Goal: Task Accomplishment & Management: Use online tool/utility

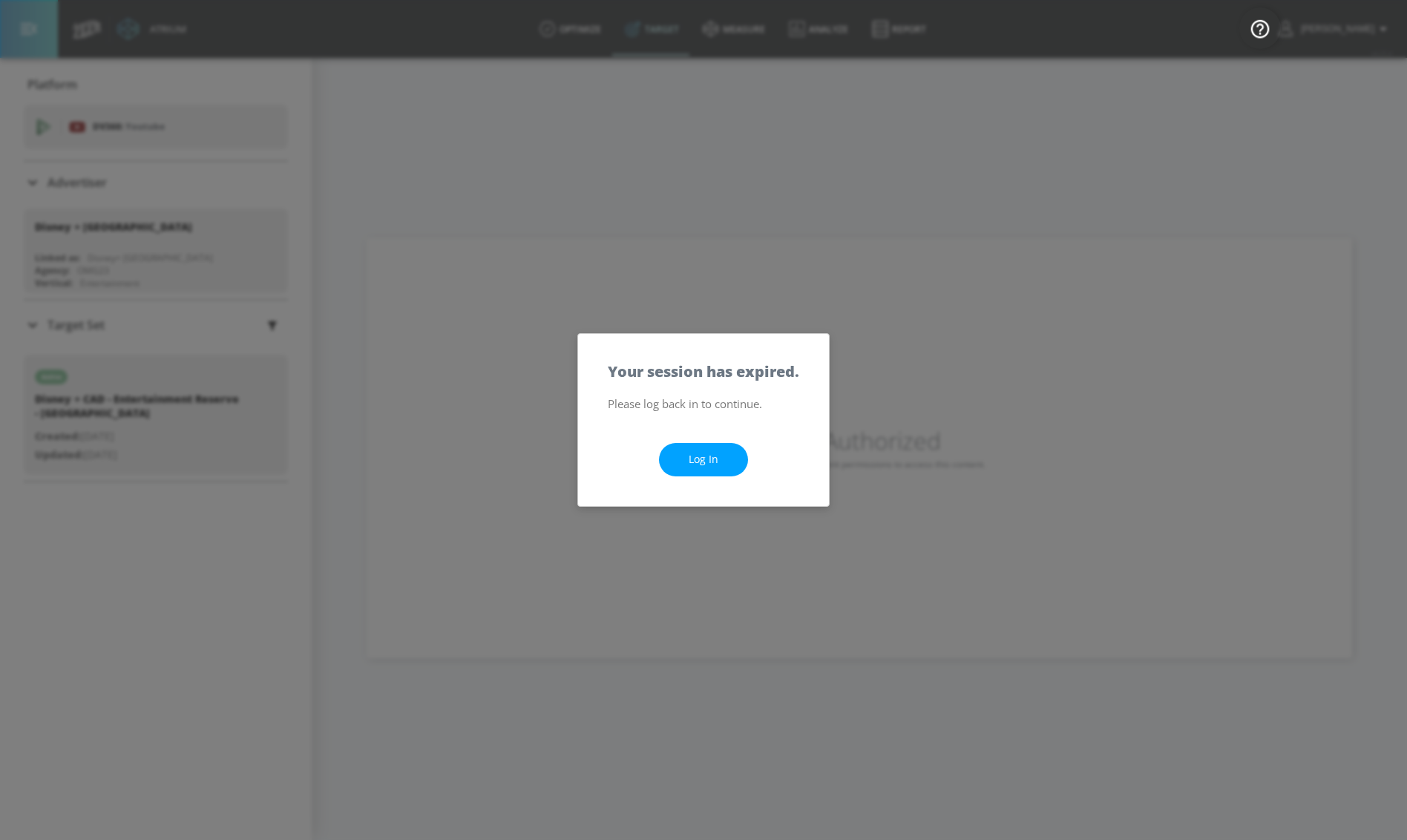
click at [701, 503] on div "Log In" at bounding box center [703, 460] width 251 height 93
click at [710, 448] on link "Log In" at bounding box center [703, 459] width 89 height 34
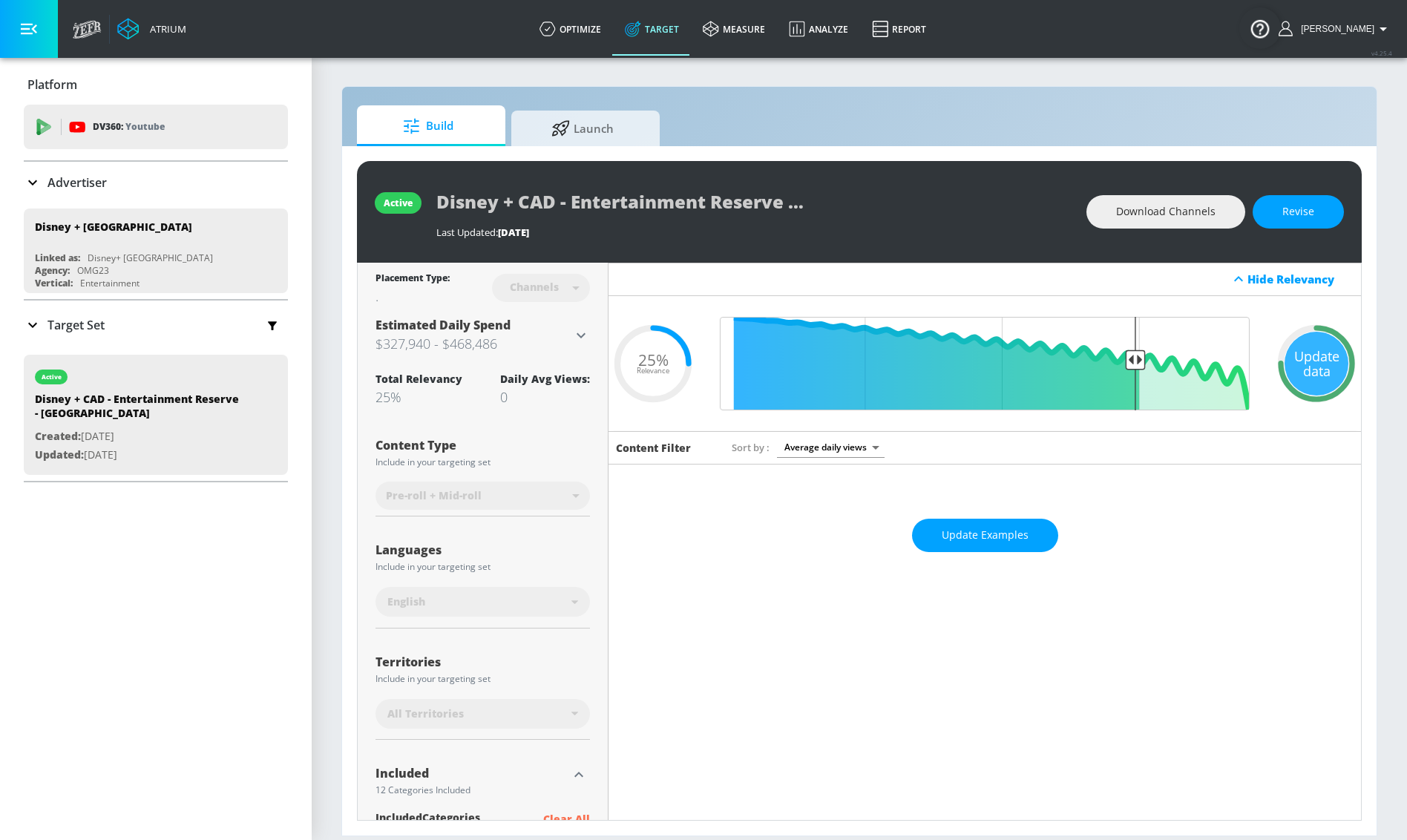
click at [24, 309] on div "Target Set" at bounding box center [155, 325] width 264 height 49
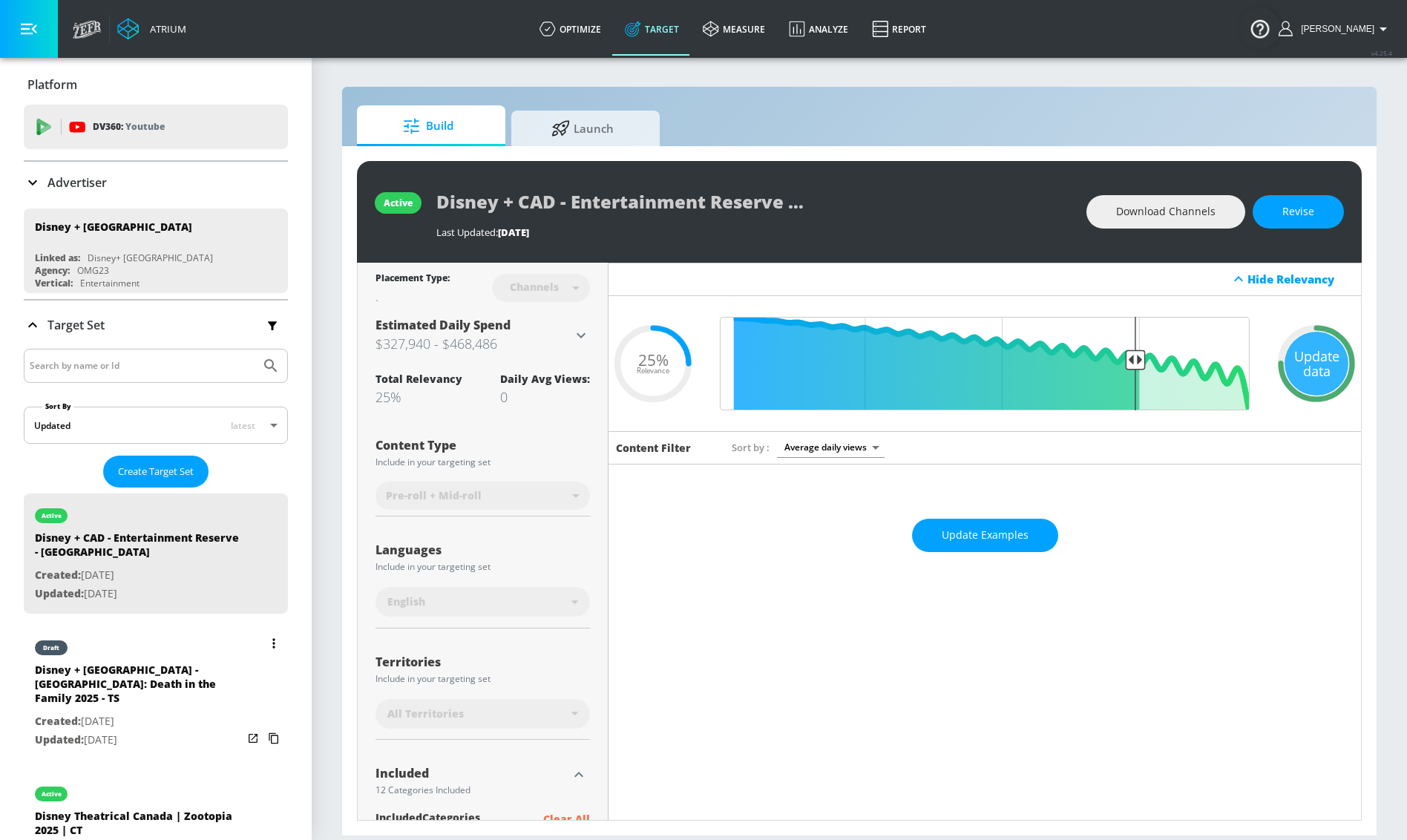
click at [156, 667] on div "Disney + [GEOGRAPHIC_DATA] - [GEOGRAPHIC_DATA]: Death in the Family 2025 - TS" at bounding box center [138, 688] width 208 height 50
type input "Disney + Canada - Murdaugh: Death in the Family 2025 - TS"
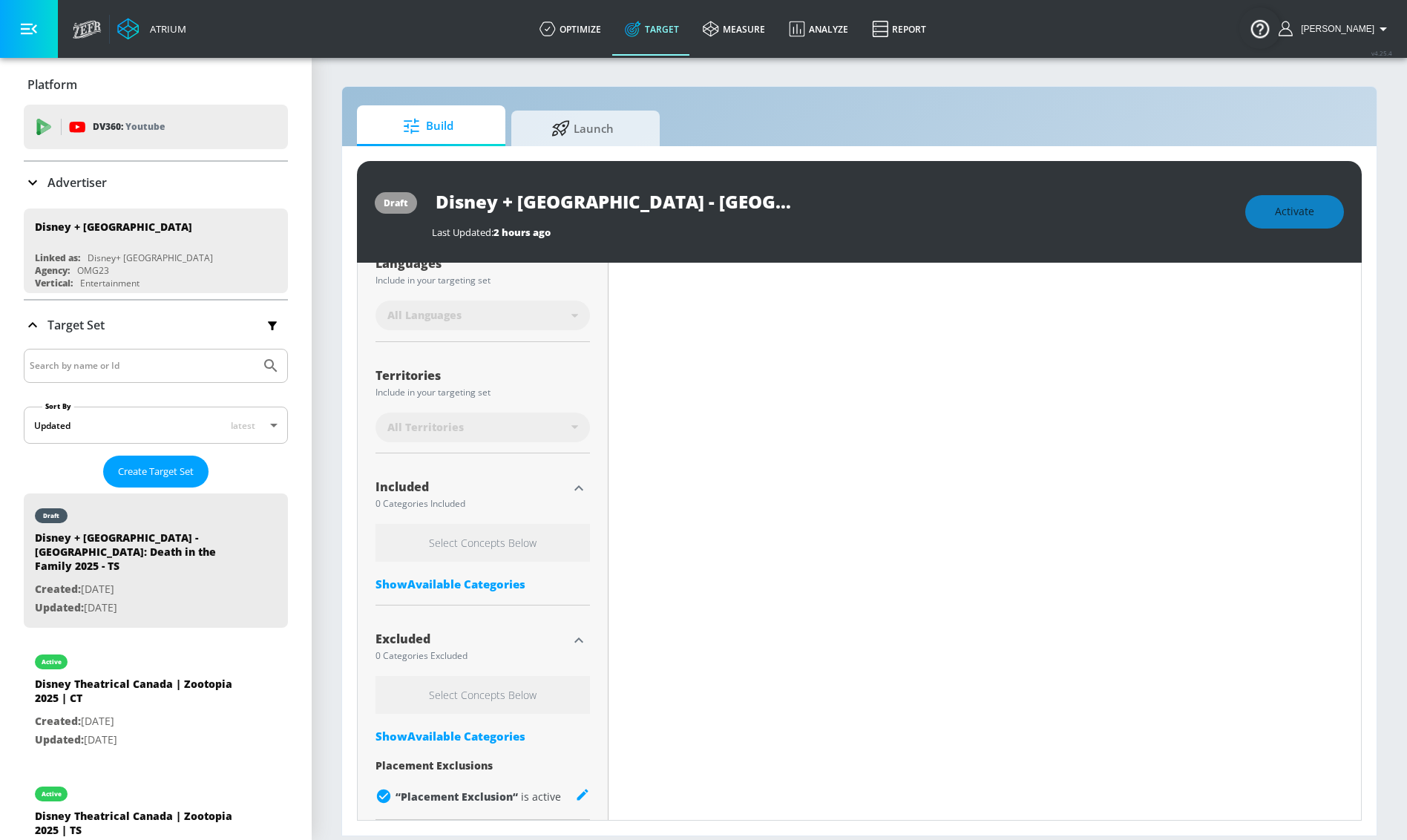
scroll to position [308, 0]
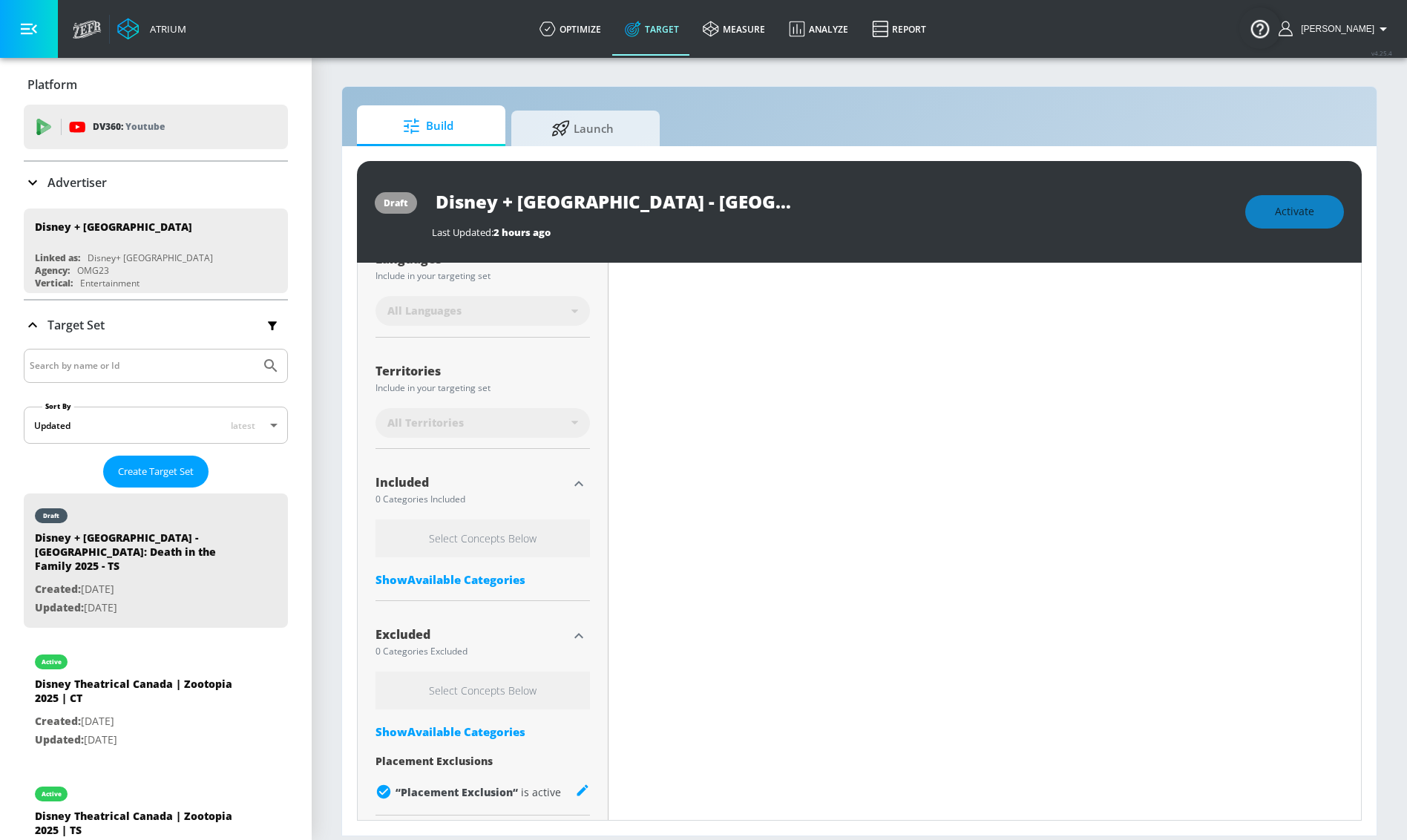
type input "0.16"
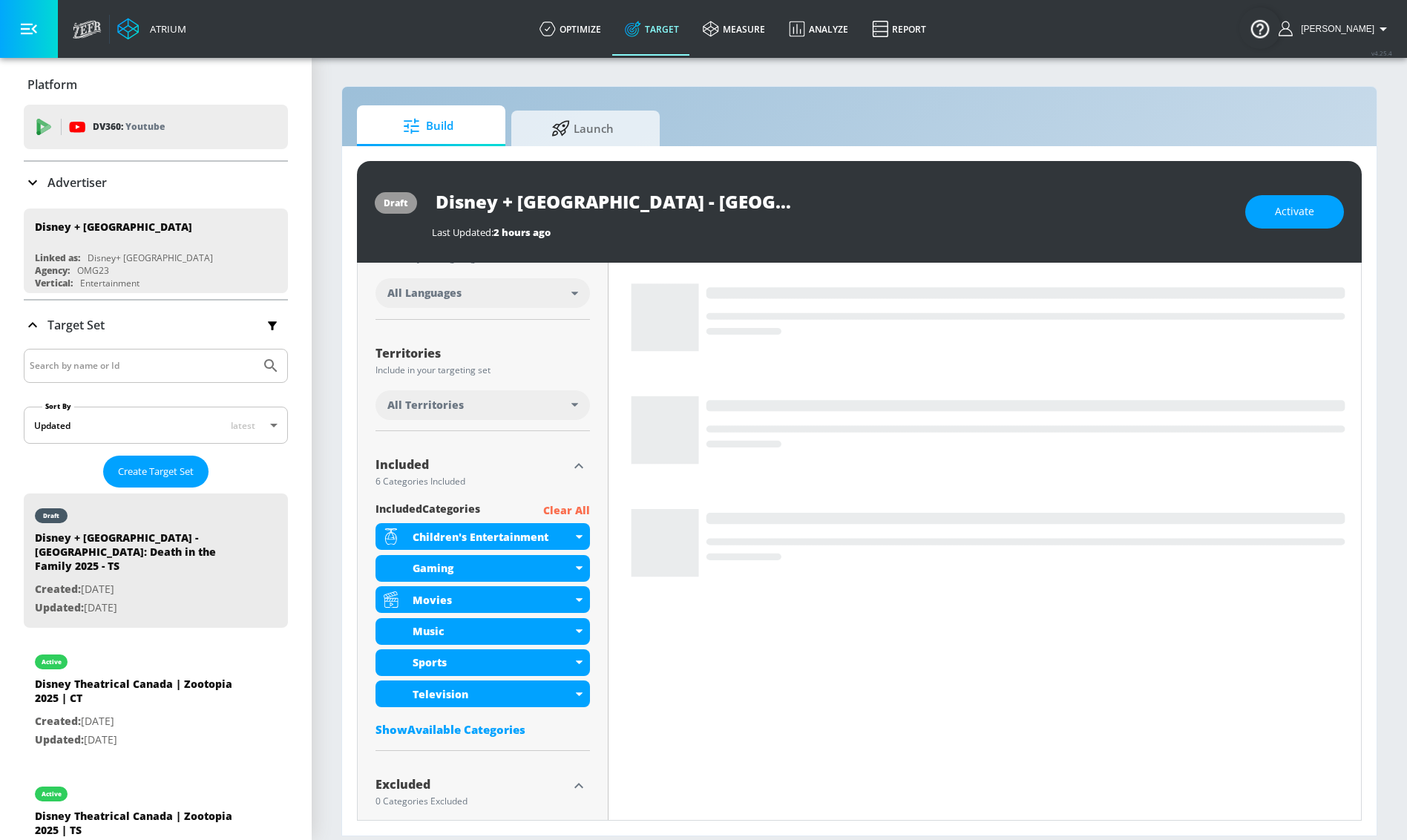
scroll to position [291, 0]
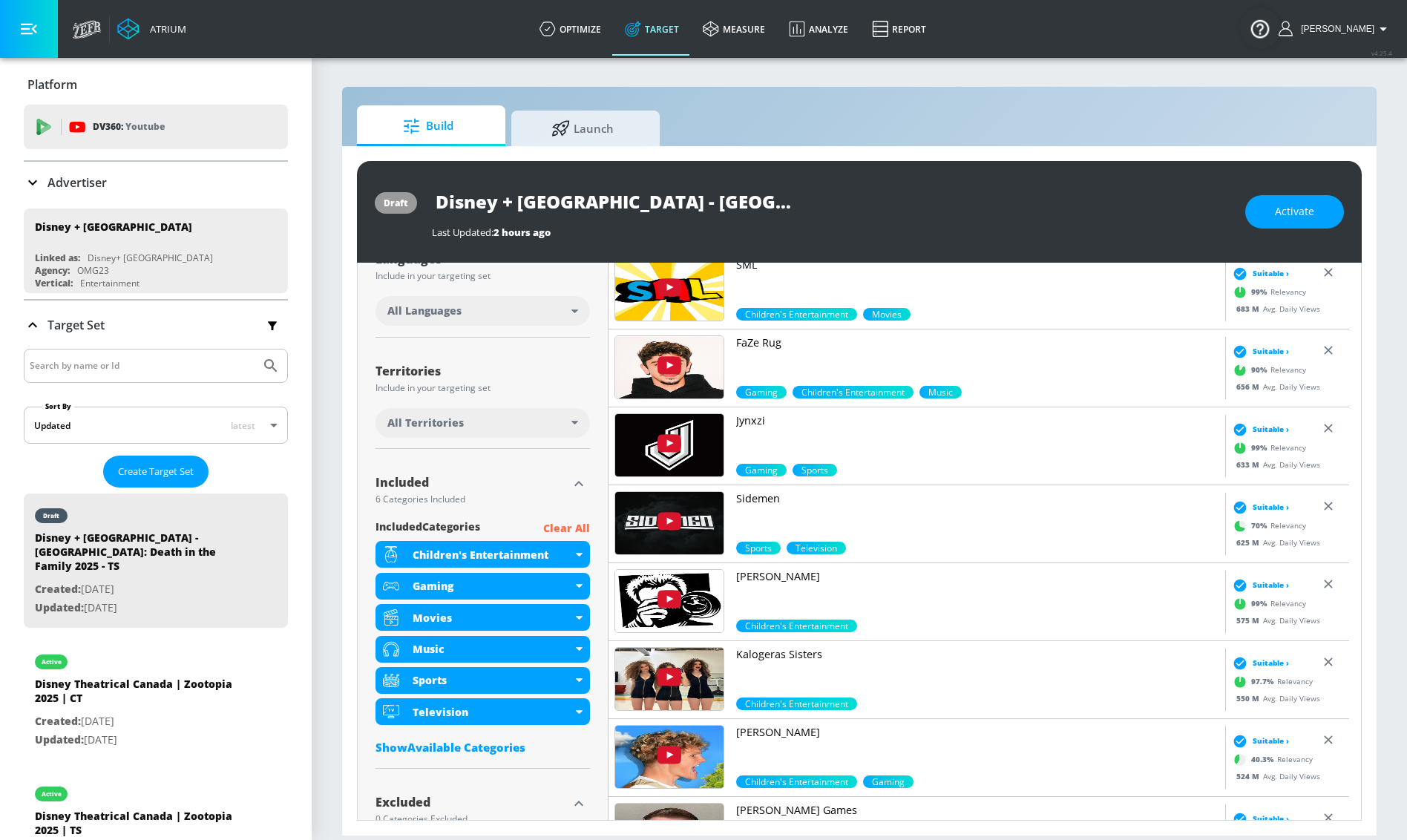
click at [578, 526] on p "Clear All" at bounding box center [567, 529] width 47 height 18
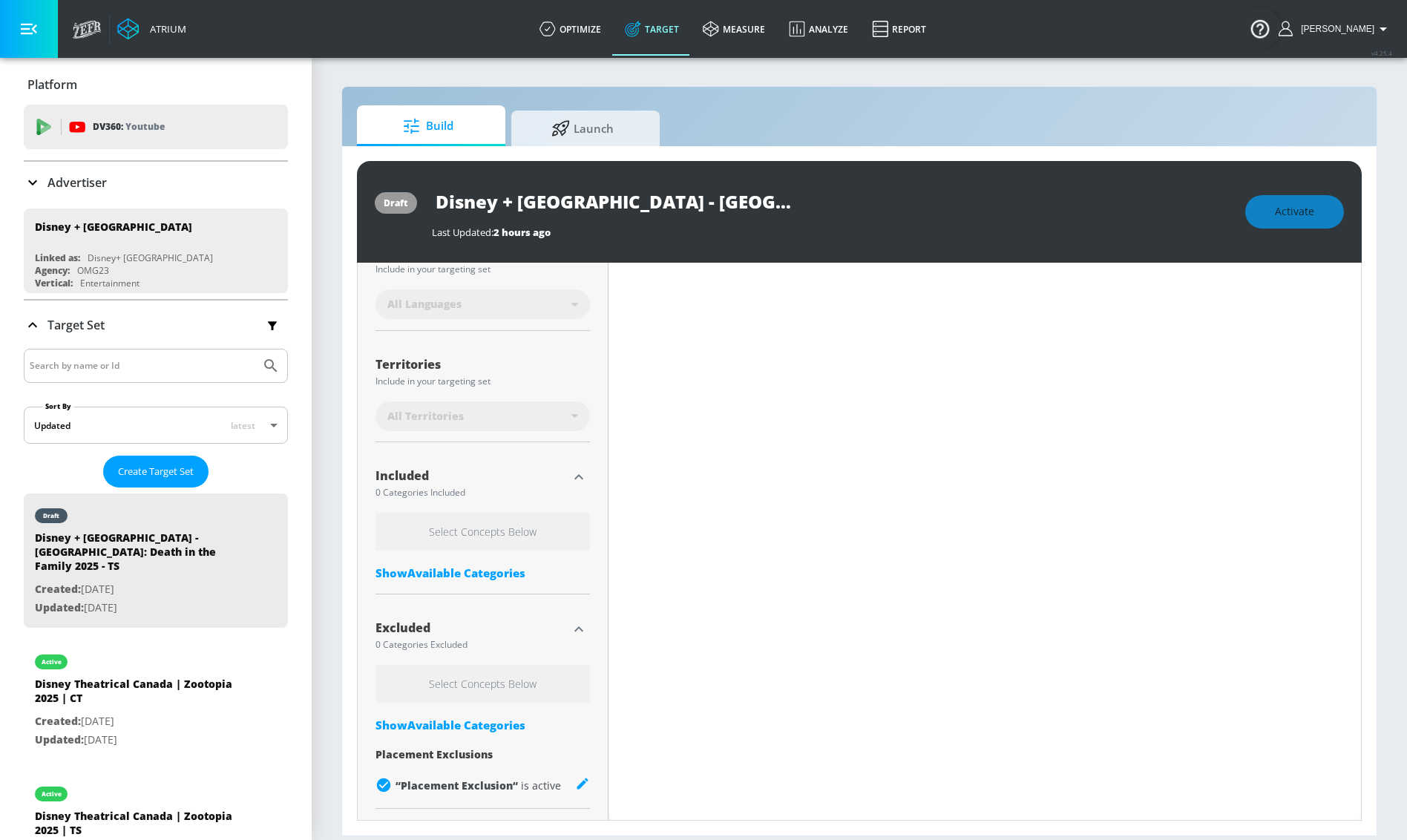
scroll to position [312, 0]
click at [477, 569] on div "Show Available Categories" at bounding box center [483, 572] width 214 height 15
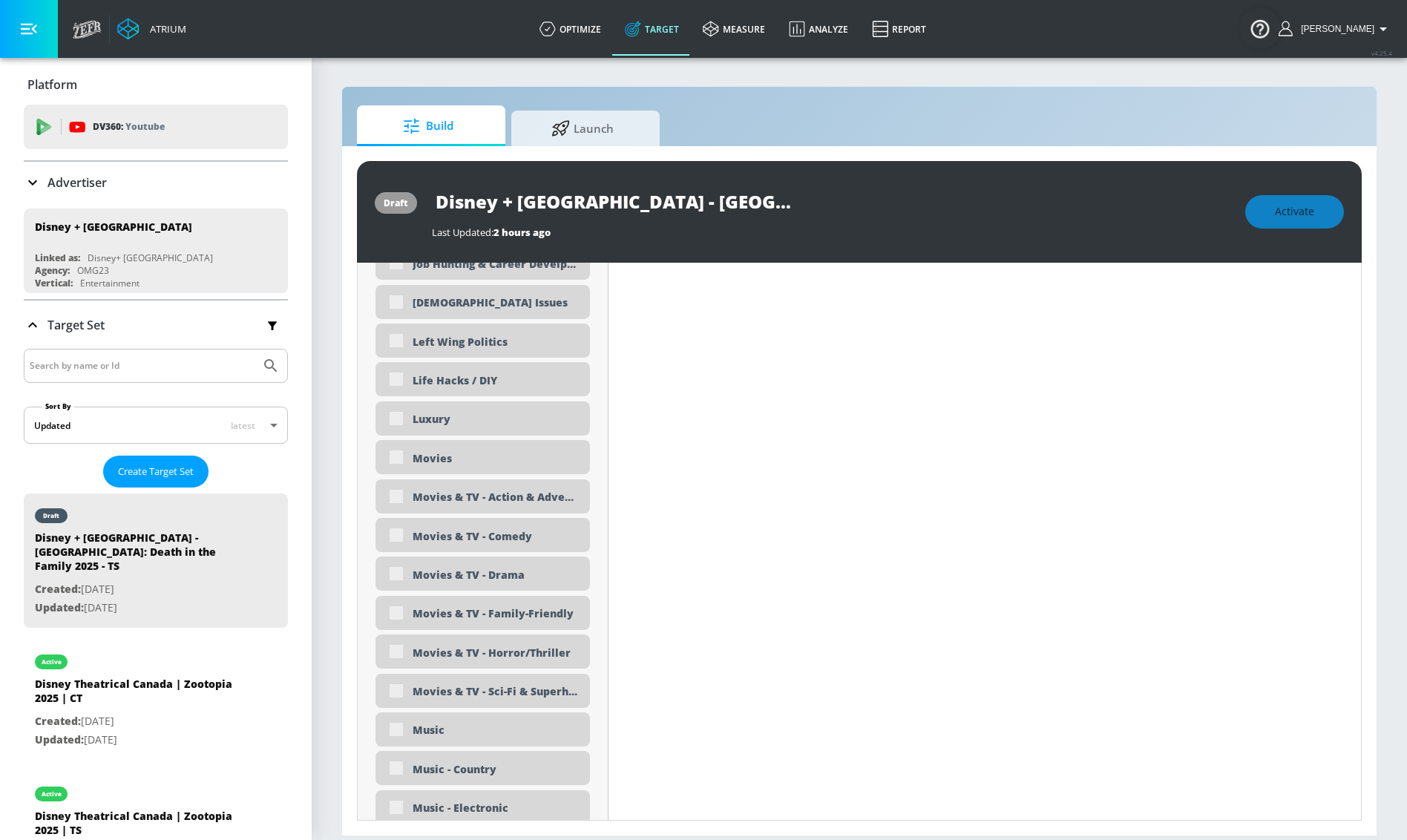
scroll to position [2811, 0]
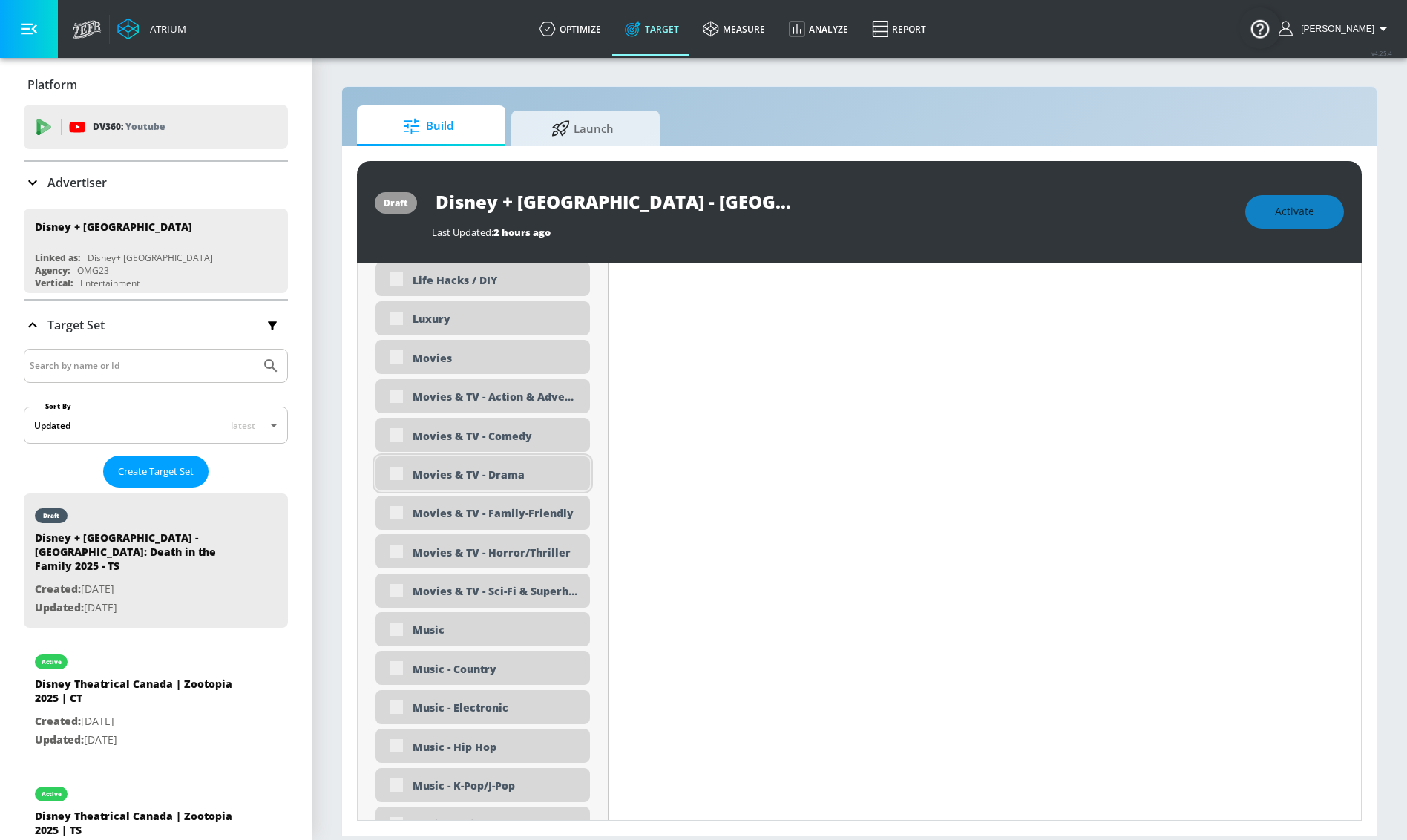
click at [513, 468] on div "Movies & TV - Drama" at bounding box center [495, 474] width 166 height 15
click at [398, 465] on div "Movies & TV - Drama" at bounding box center [483, 474] width 214 height 34
click at [398, 475] on div "Movies & TV - Drama" at bounding box center [483, 474] width 214 height 34
click at [399, 474] on div "Movies & TV - Drama" at bounding box center [483, 474] width 214 height 34
click at [396, 474] on div "Movies & TV - Drama" at bounding box center [483, 474] width 214 height 34
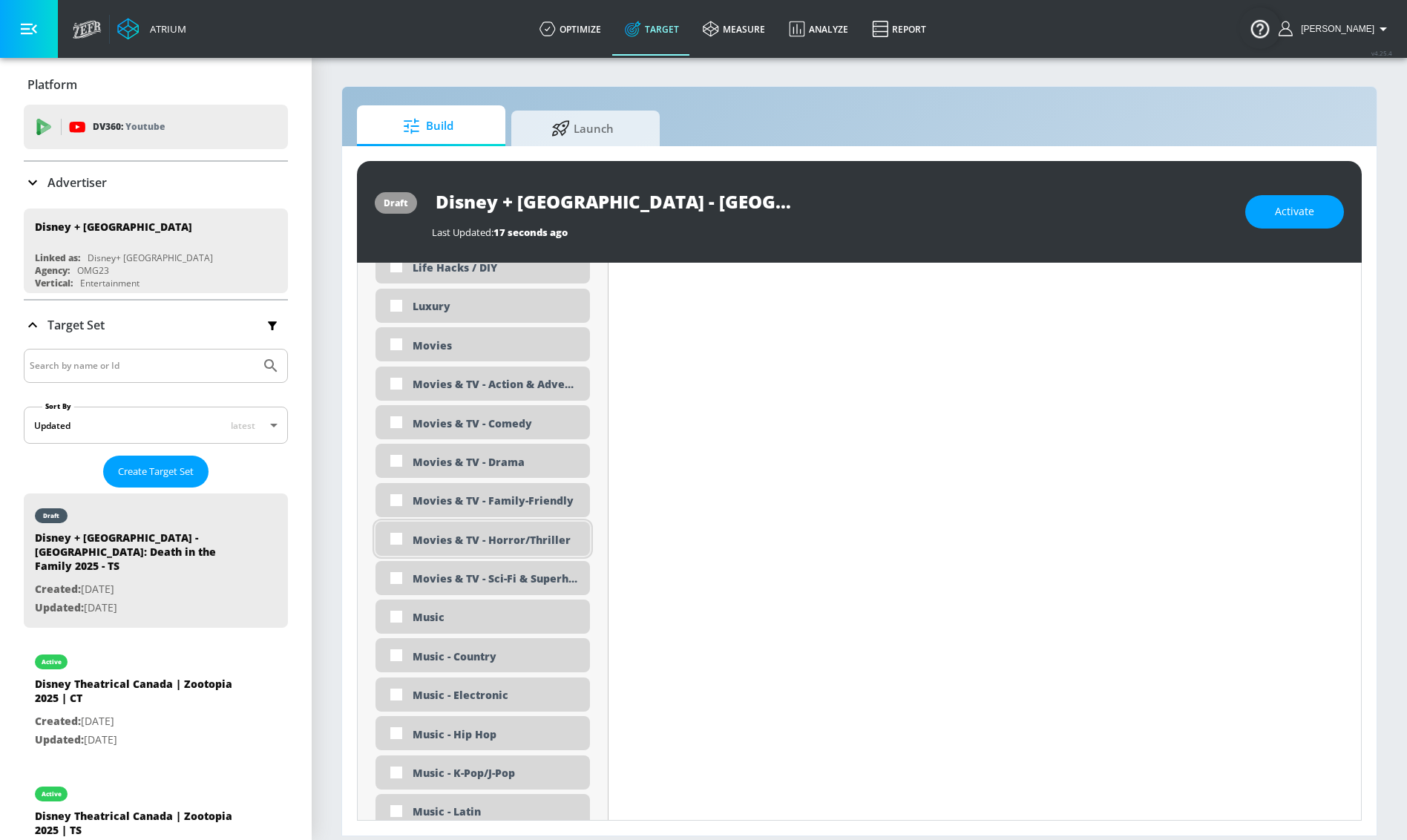
scroll to position [2798, 0]
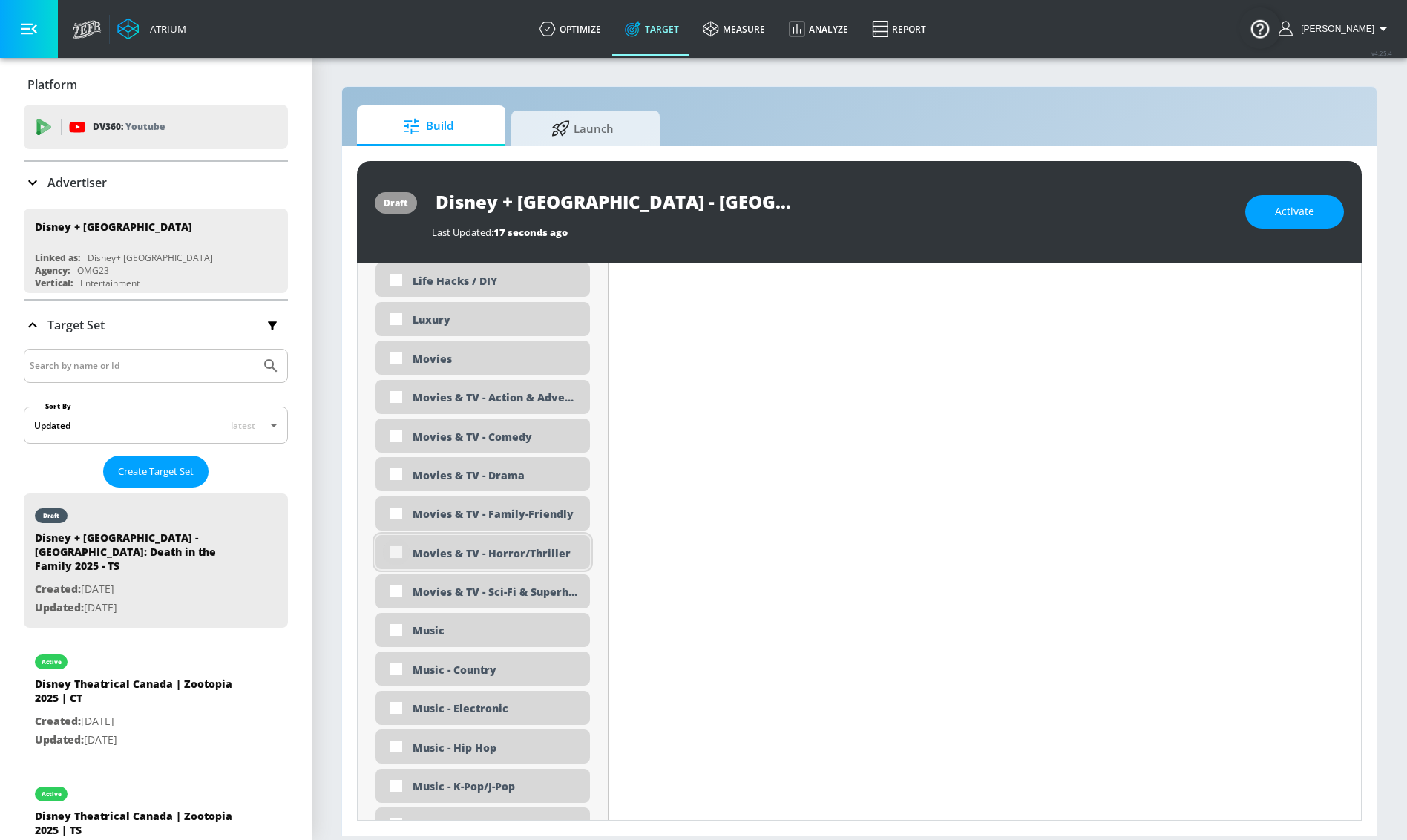
click at [398, 556] on input "checkbox" at bounding box center [396, 552] width 26 height 26
checkbox input "true"
click at [383, 465] on input "checkbox" at bounding box center [396, 474] width 26 height 26
checkbox input "true"
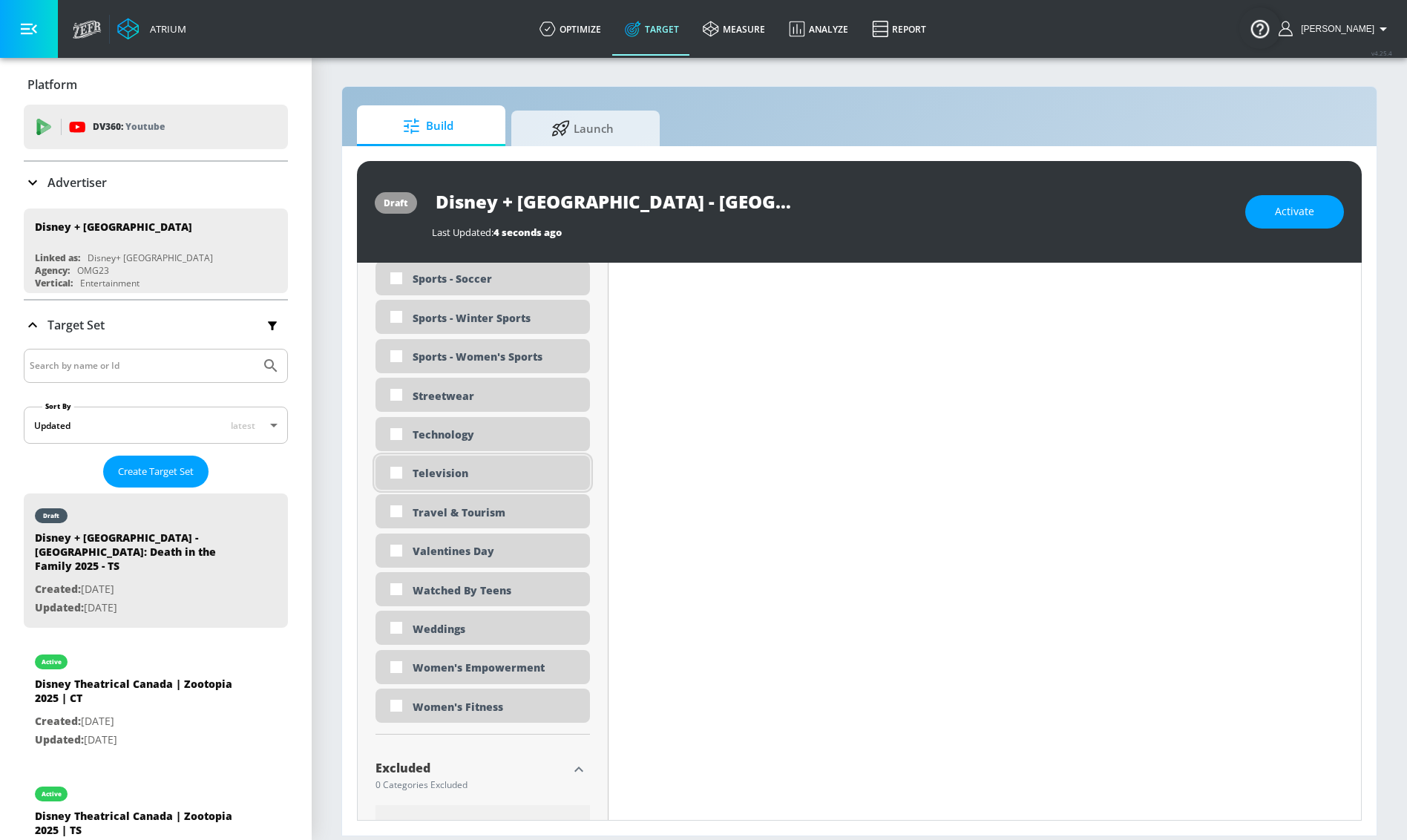
click at [487, 480] on div "Television" at bounding box center [495, 474] width 166 height 15
checkbox input "true"
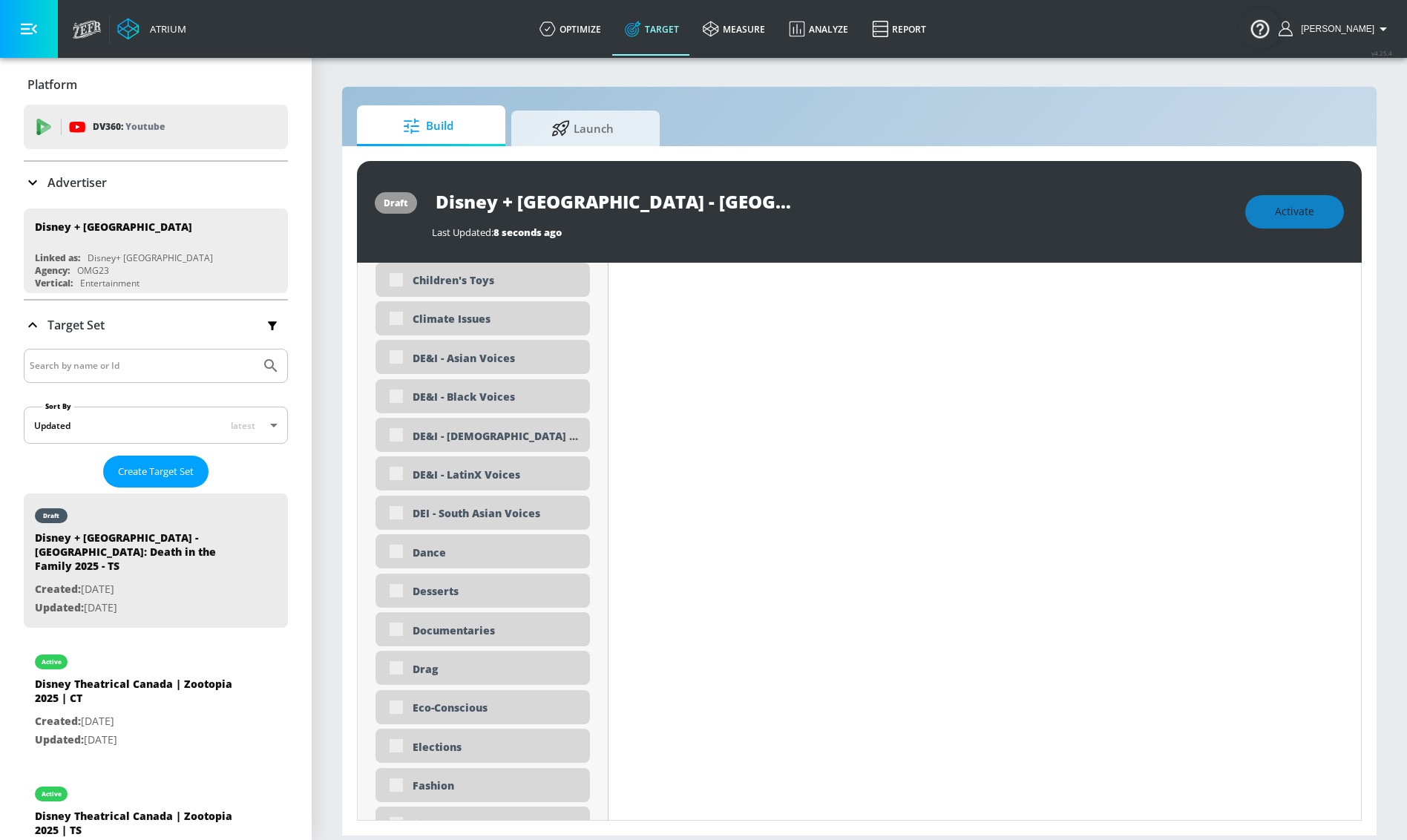
scroll to position [1260, 0]
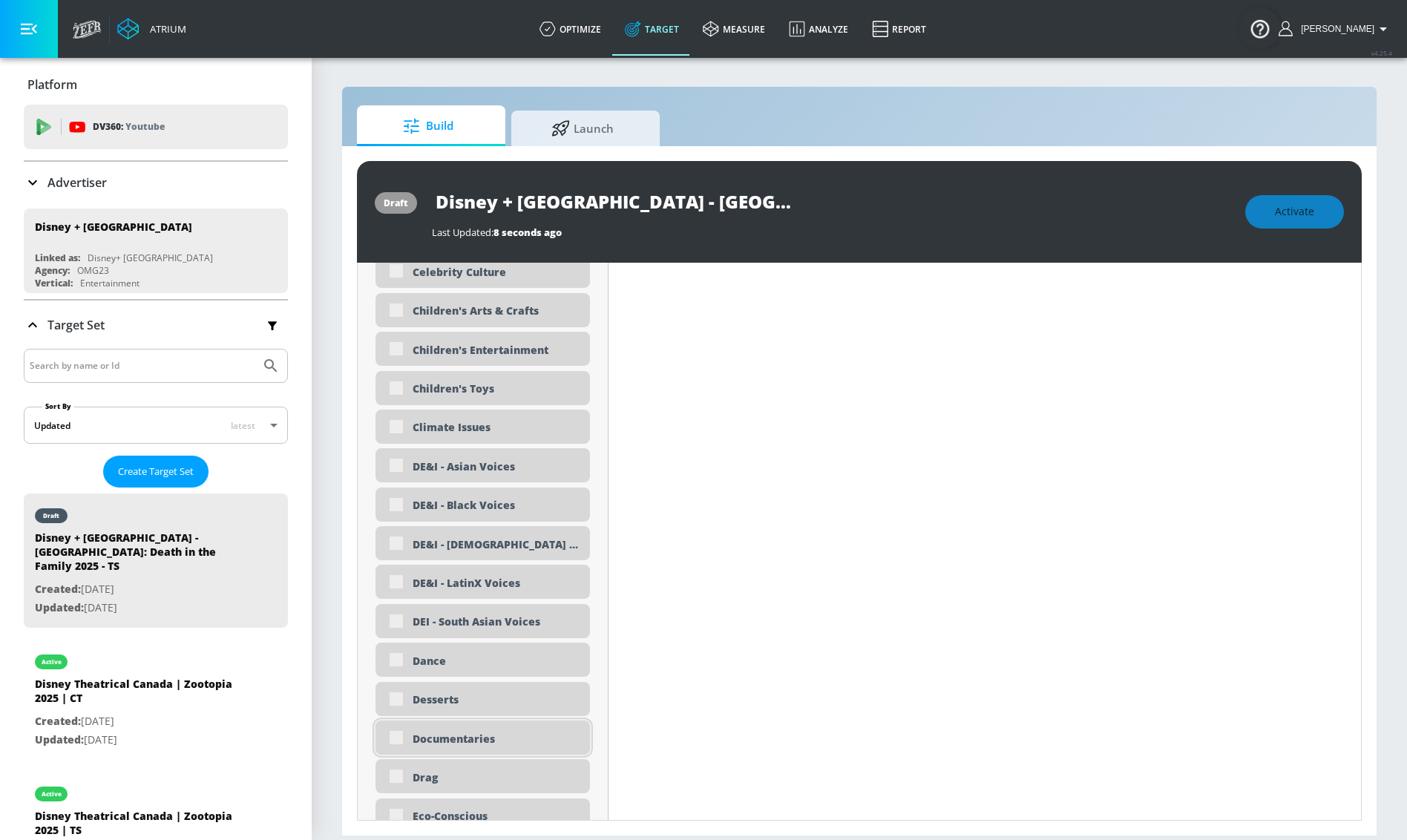
click at [503, 724] on div "Documentaries" at bounding box center [483, 737] width 214 height 34
click at [402, 733] on div "Documentaries" at bounding box center [483, 737] width 214 height 34
click at [401, 736] on div "Documentaries" at bounding box center [483, 737] width 214 height 34
click at [443, 737] on div "Documentaries" at bounding box center [495, 739] width 166 height 15
click at [405, 740] on div "Documentaries" at bounding box center [483, 737] width 214 height 34
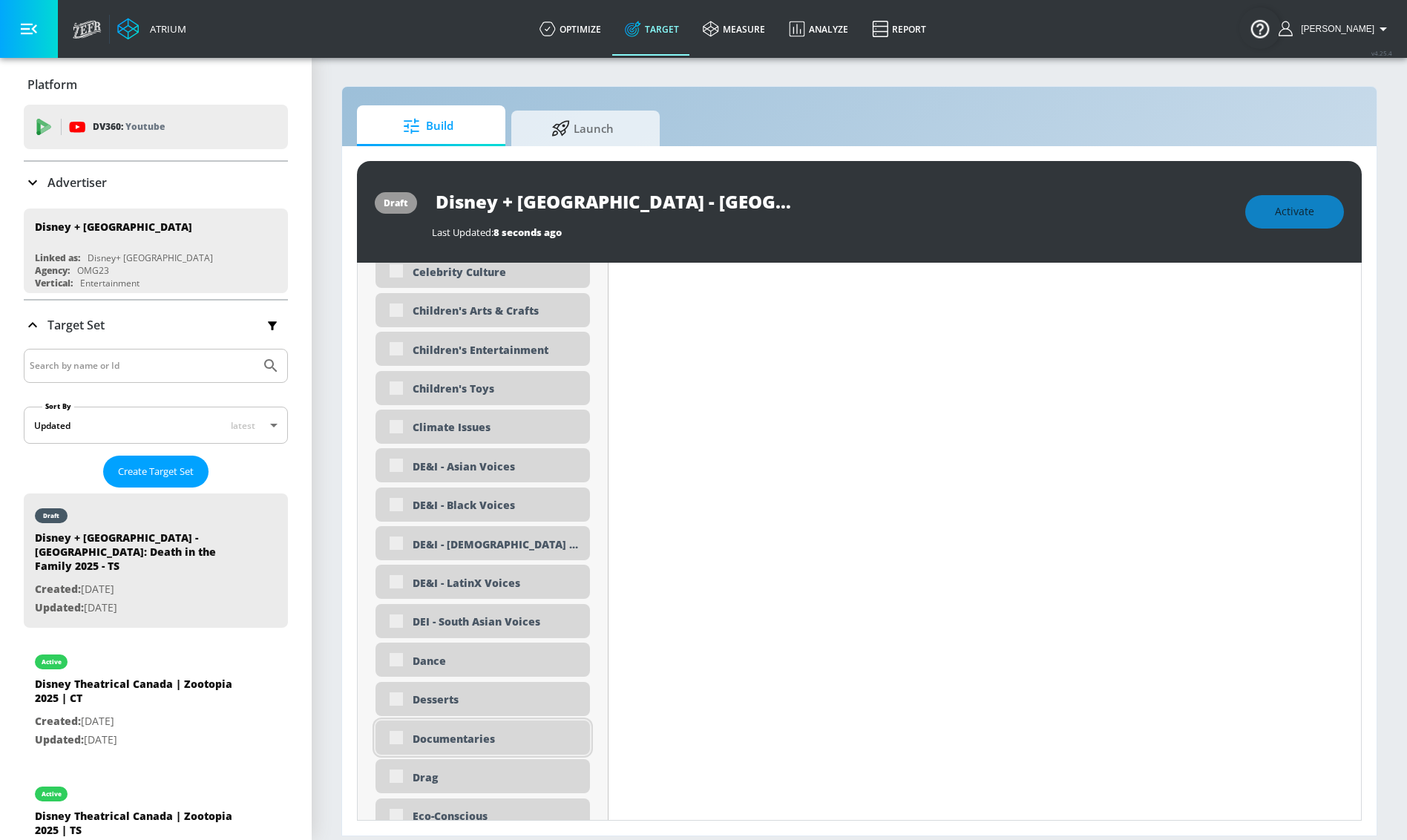
click at [403, 739] on div "Documentaries" at bounding box center [483, 737] width 214 height 34
click at [404, 739] on div "Documentaries" at bounding box center [483, 737] width 214 height 34
click at [402, 740] on div "Documentaries" at bounding box center [483, 737] width 214 height 34
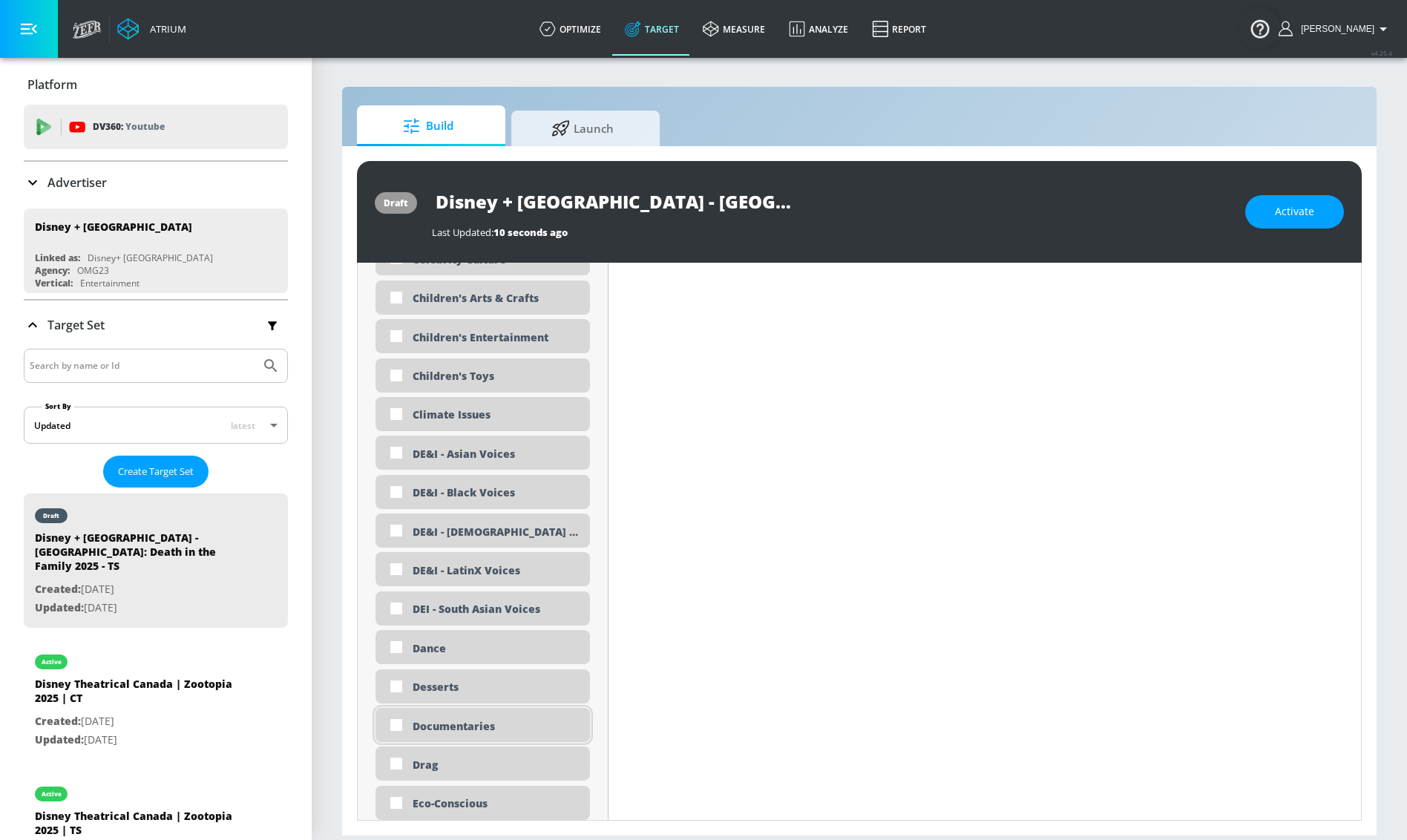
scroll to position [1247, 0]
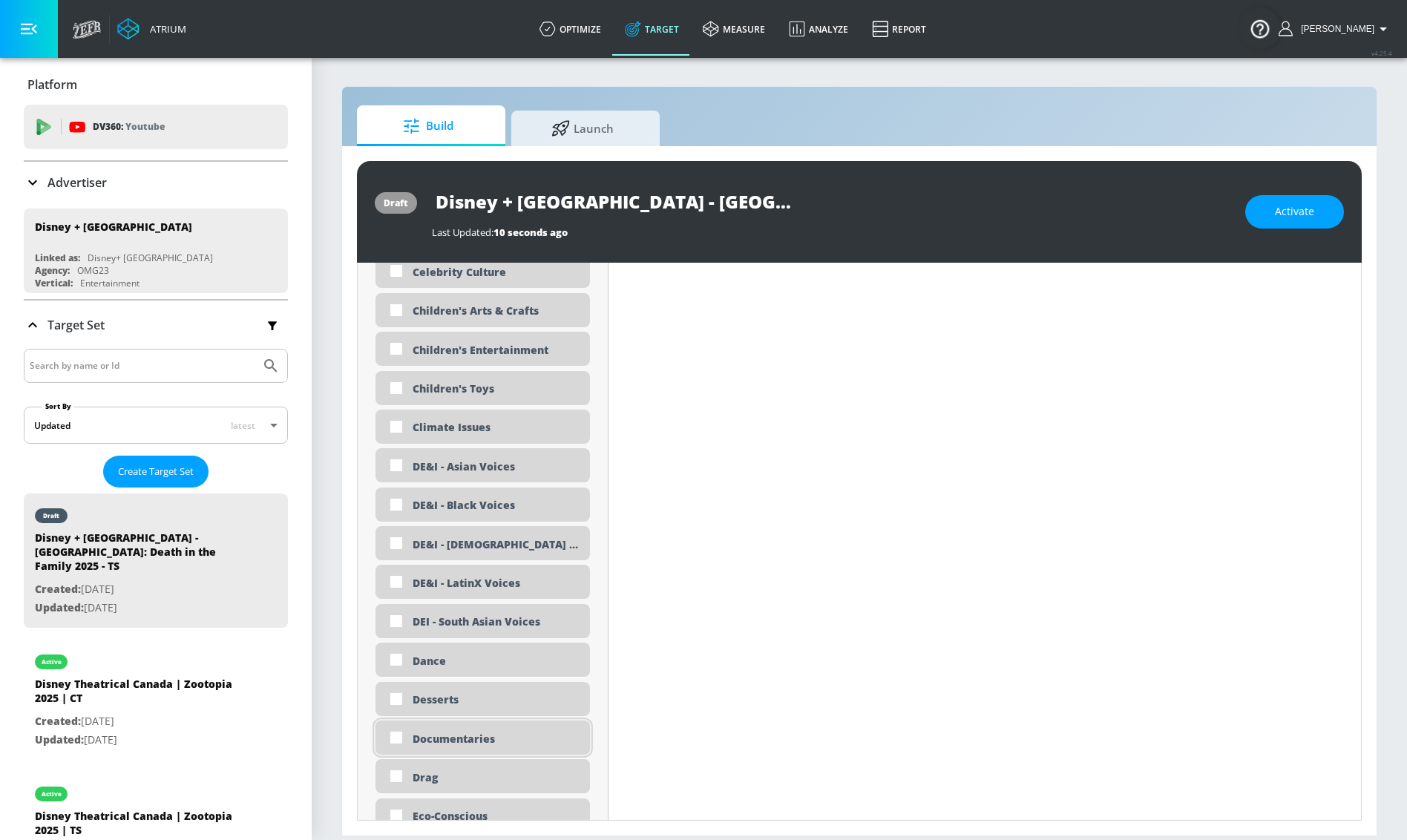
click at [402, 740] on input "checkbox" at bounding box center [396, 737] width 26 height 26
checkbox input "true"
click at [392, 269] on input "checkbox" at bounding box center [396, 270] width 26 height 26
checkbox input "true"
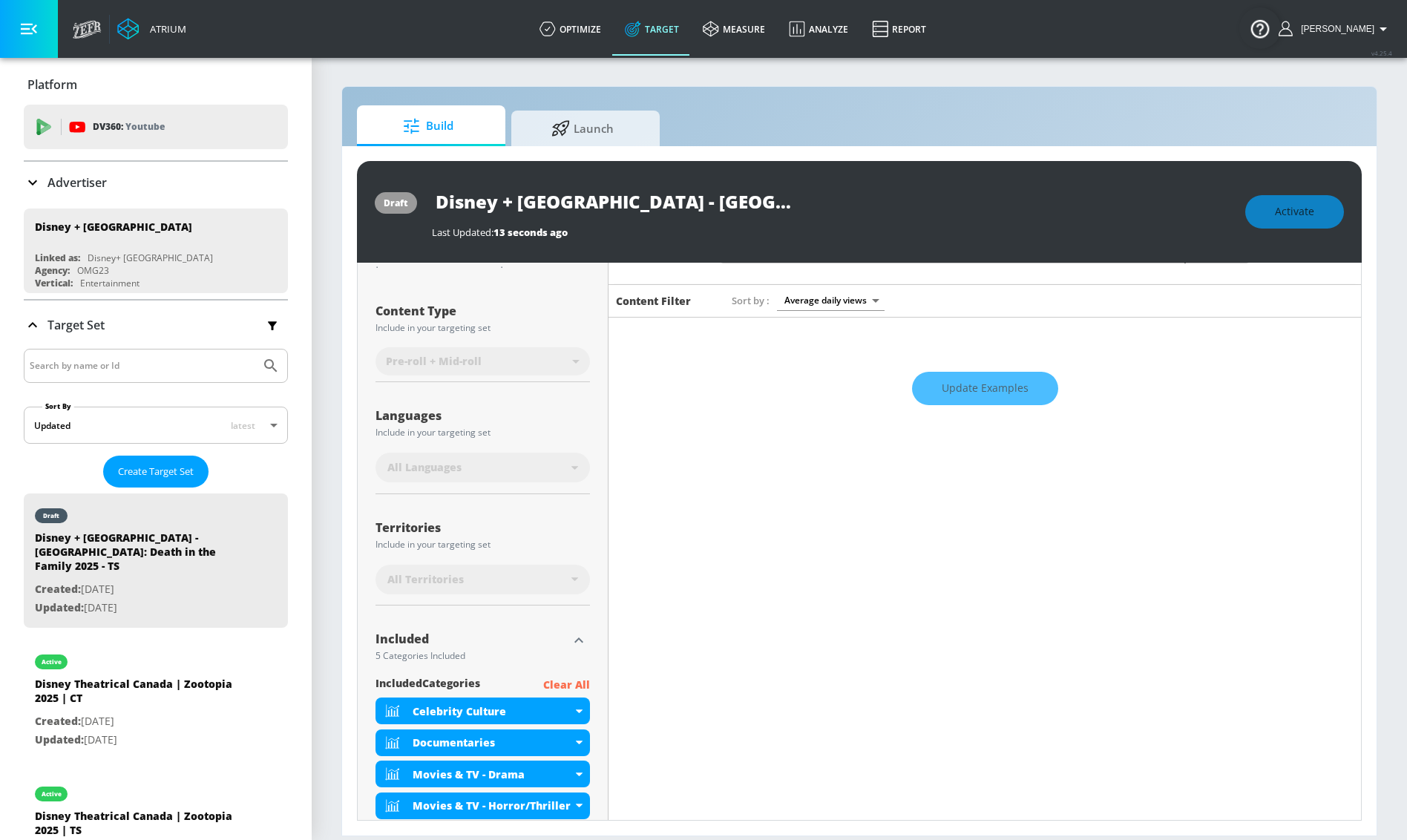
scroll to position [0, 0]
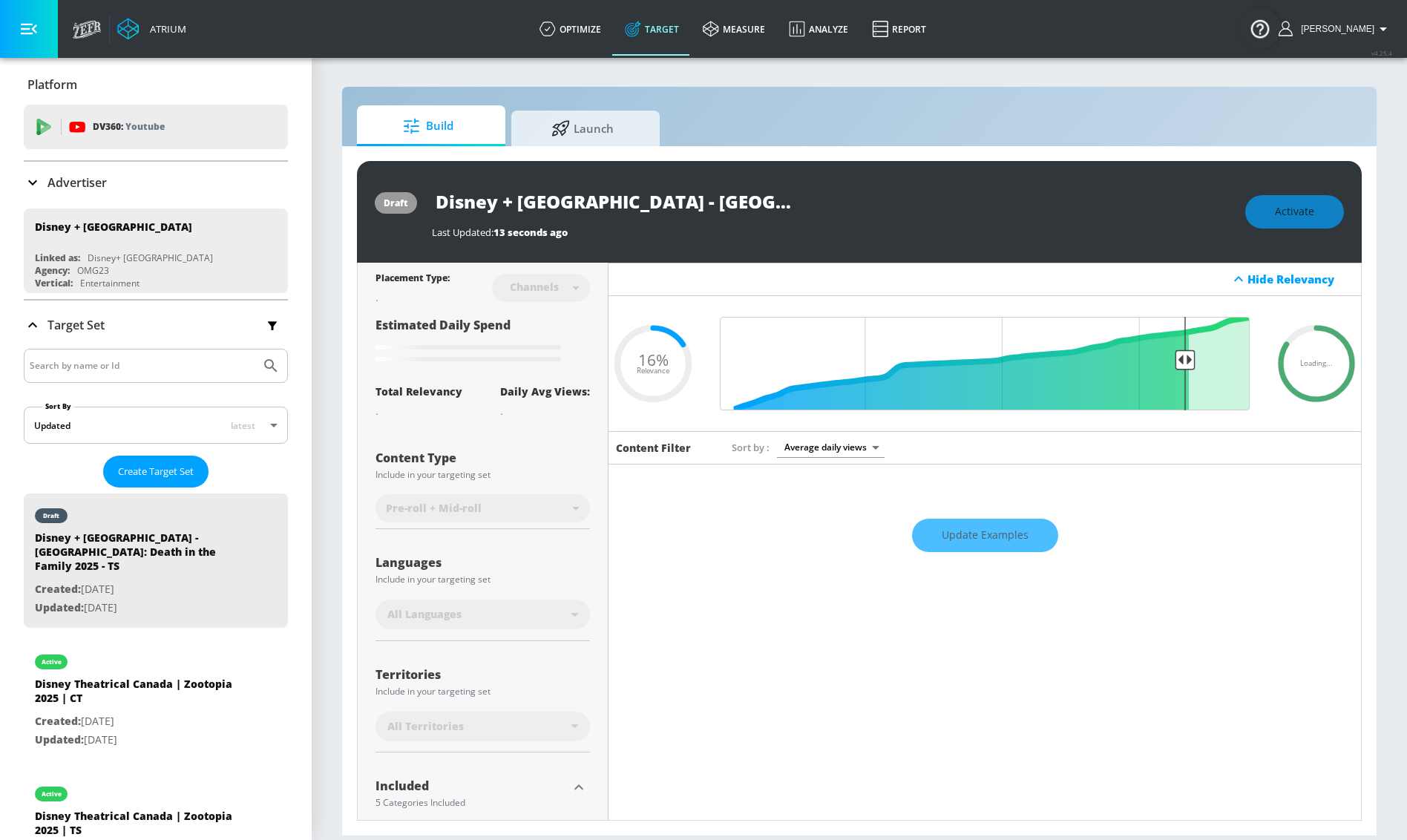
click at [567, 292] on div "Channels" at bounding box center [541, 287] width 98 height 39
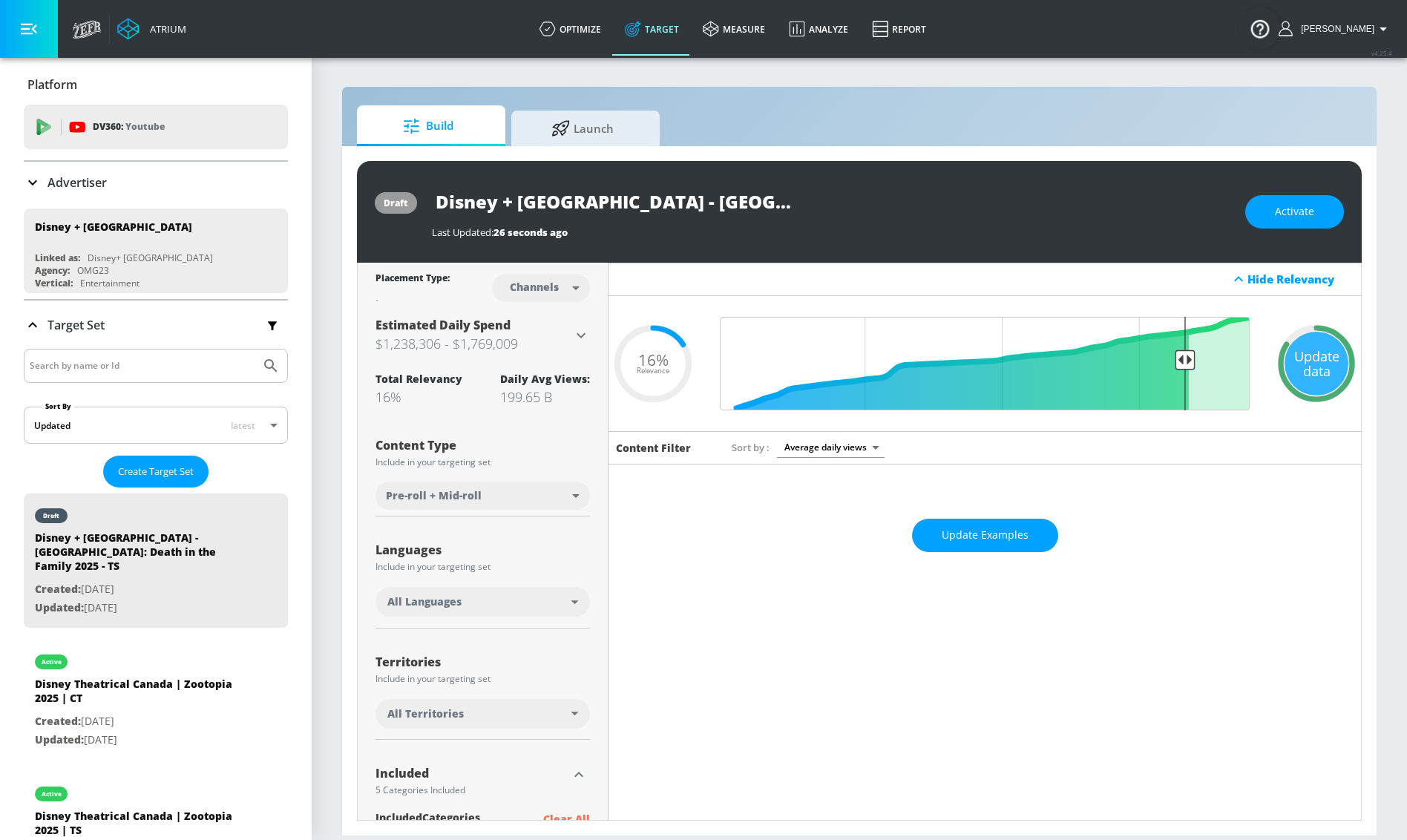
click at [1304, 374] on div "Update data" at bounding box center [1316, 364] width 64 height 63
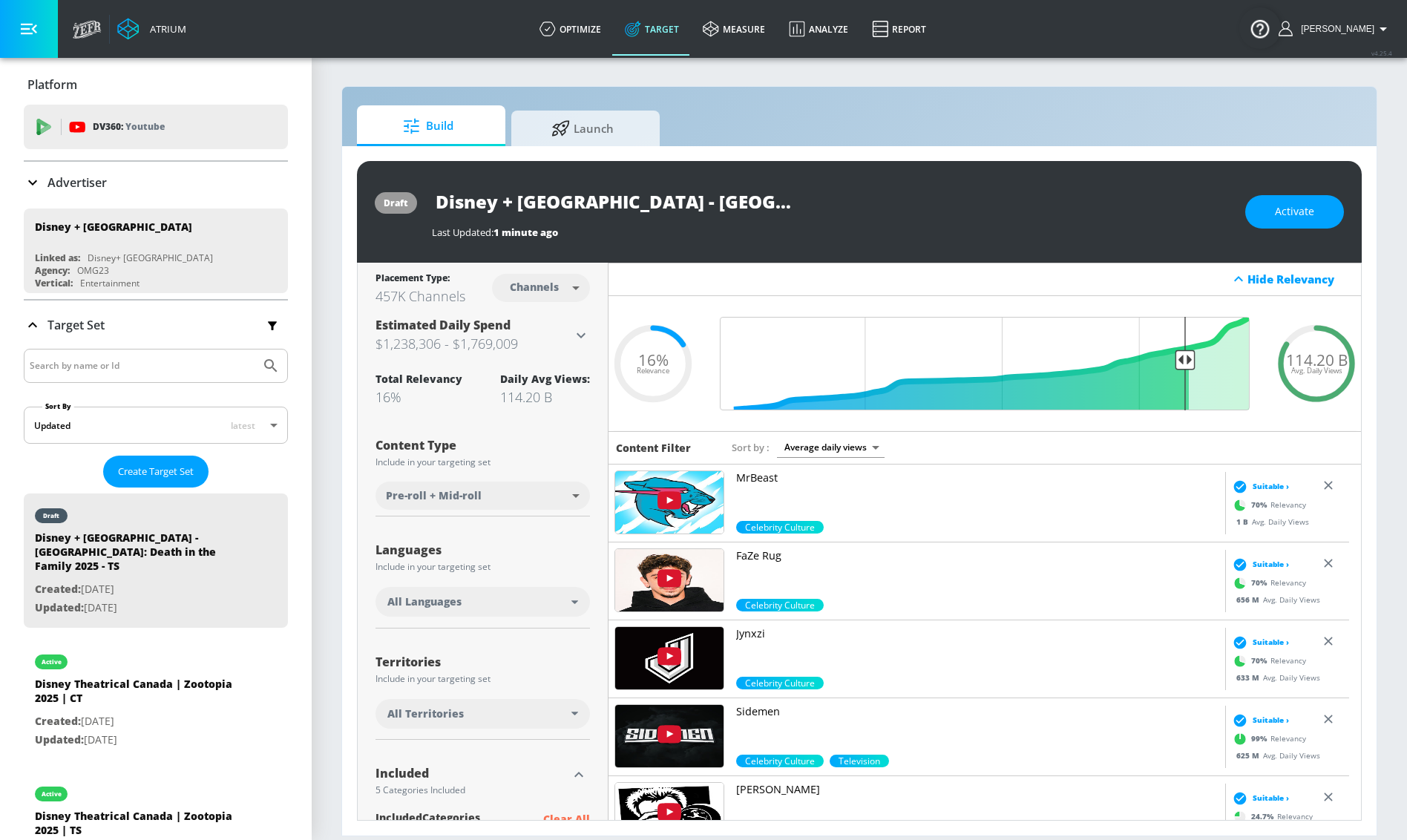
click at [545, 291] on body "Atrium optimize Target measure Analyze Report optimize Target measure Analyze R…" at bounding box center [703, 420] width 1407 height 840
click at [542, 342] on div "Videos" at bounding box center [532, 344] width 43 height 15
type input "videos"
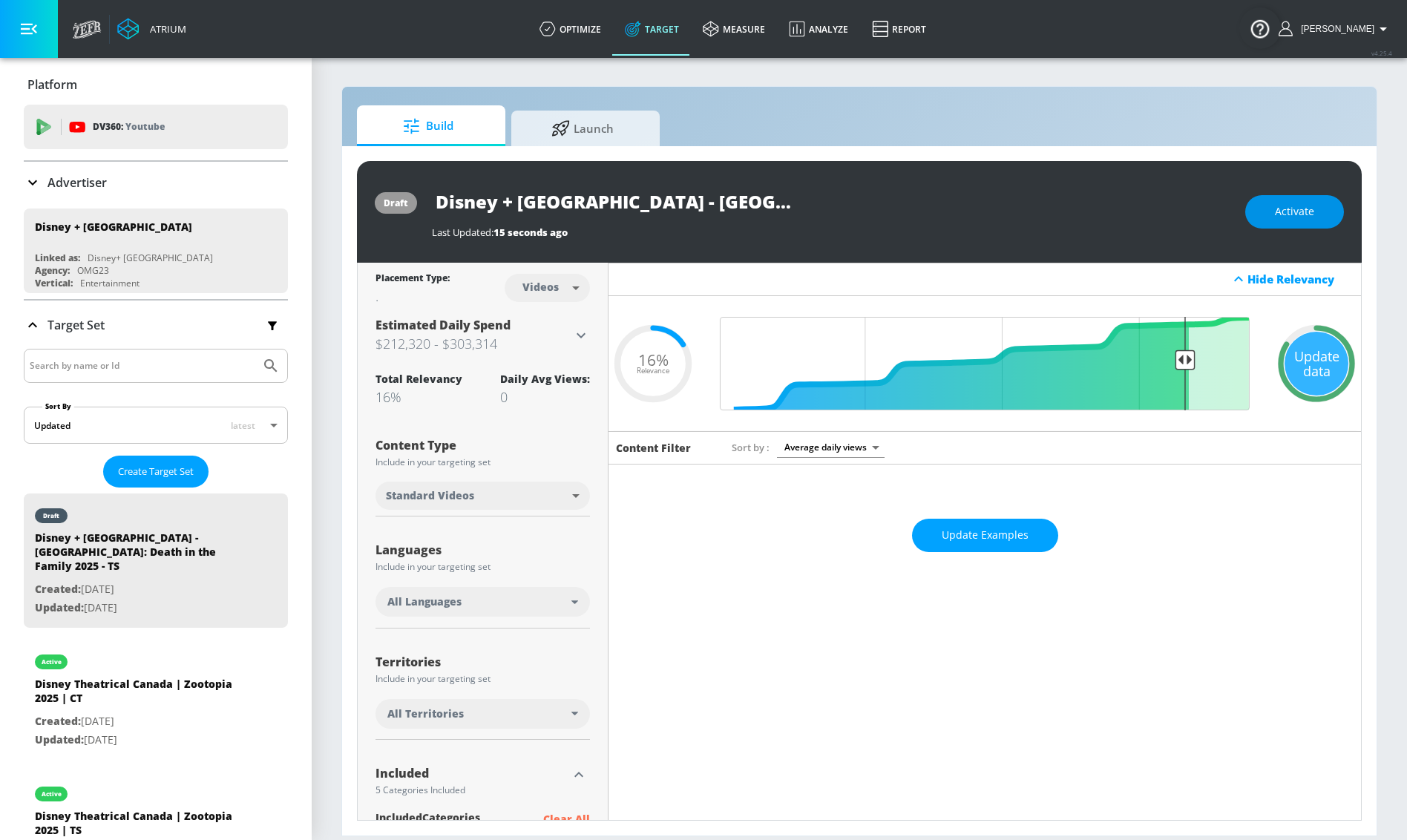
click at [1297, 210] on span "Activate" at bounding box center [1295, 211] width 39 height 18
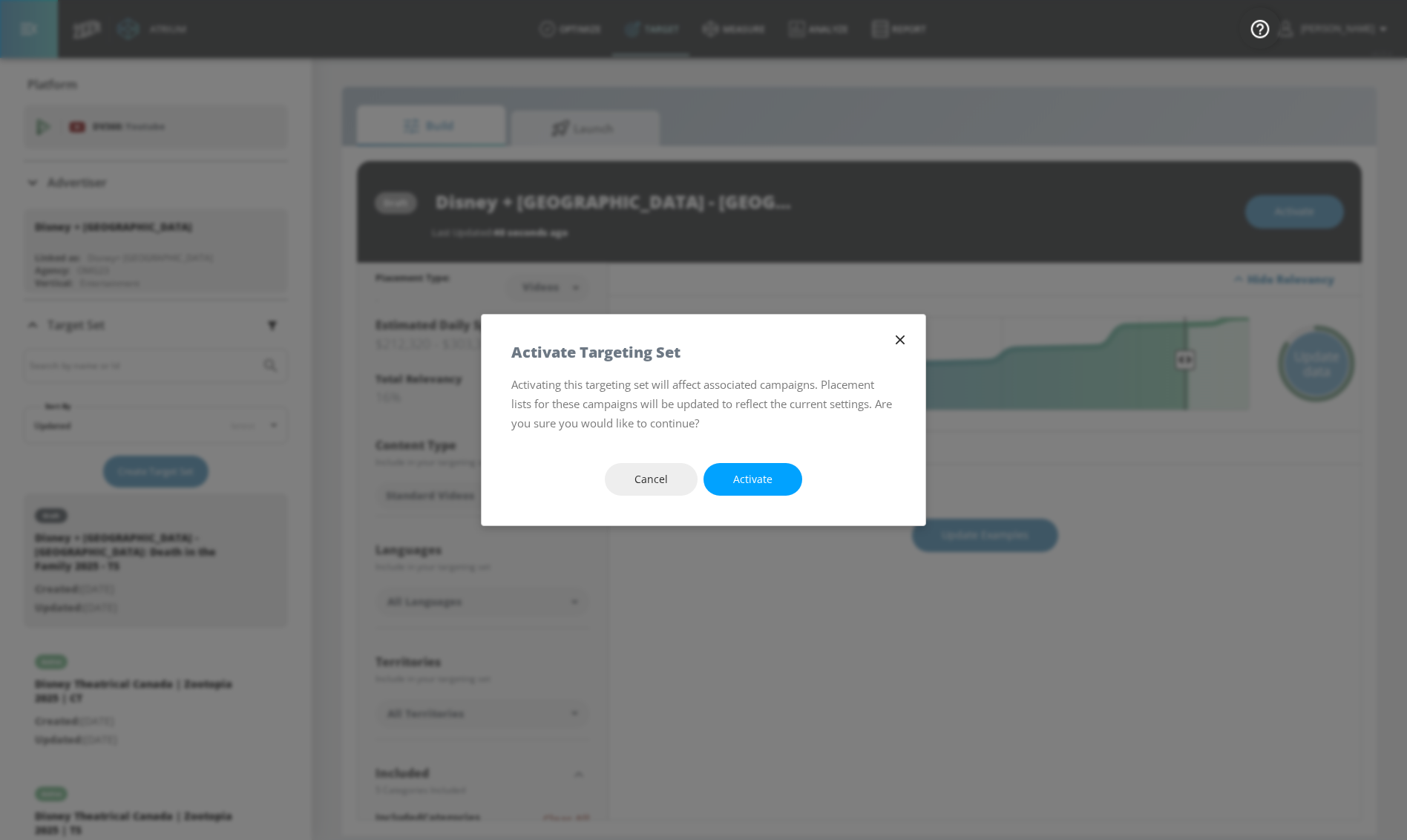
click at [750, 462] on div "Cancel Activate" at bounding box center [703, 480] width 444 height 93
click at [747, 475] on span "Activate" at bounding box center [752, 480] width 39 height 18
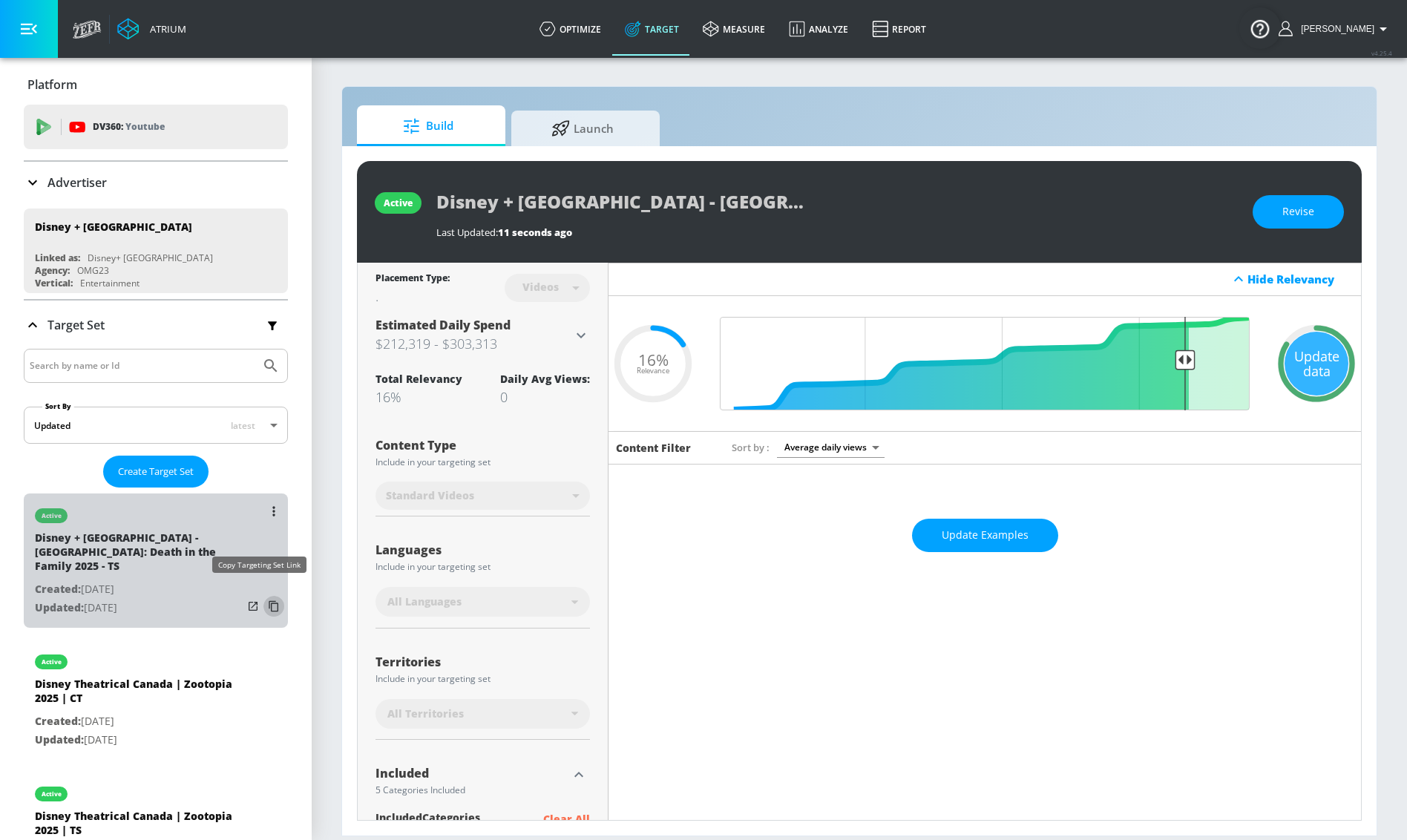
click at [262, 594] on icon "list of Target Set" at bounding box center [274, 606] width 24 height 24
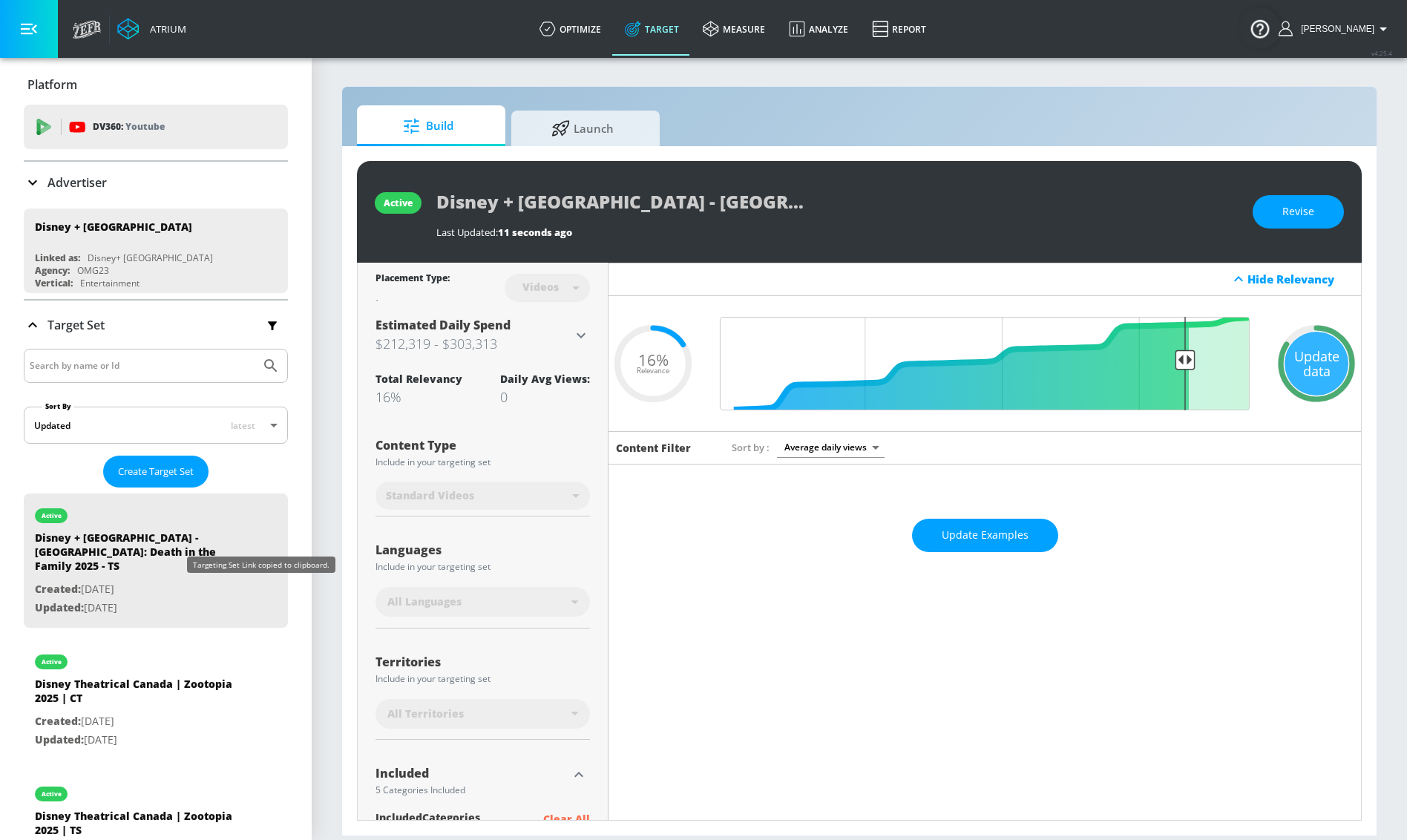
drag, startPoint x: 255, startPoint y: 591, endPoint x: 278, endPoint y: 526, distance: 68.9
click at [262, 594] on icon "list of Target Set" at bounding box center [274, 606] width 24 height 24
